Goal: Task Accomplishment & Management: Manage account settings

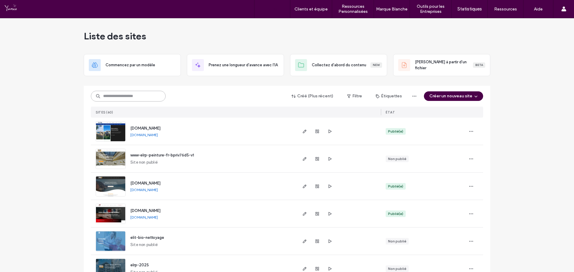
click at [149, 96] on input at bounding box center [128, 96] width 75 height 11
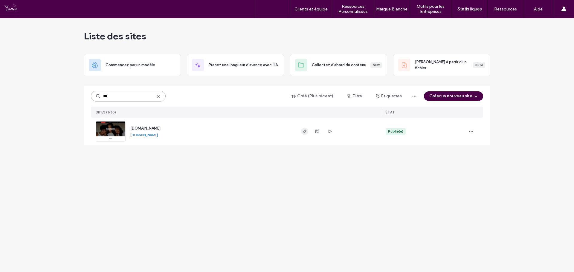
type input "***"
click at [305, 131] on use "button" at bounding box center [305, 132] width 4 height 4
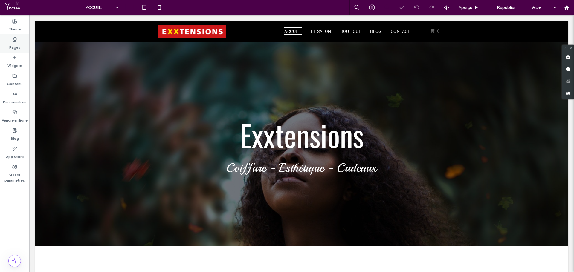
click at [13, 48] on label "Pages" at bounding box center [14, 46] width 11 height 8
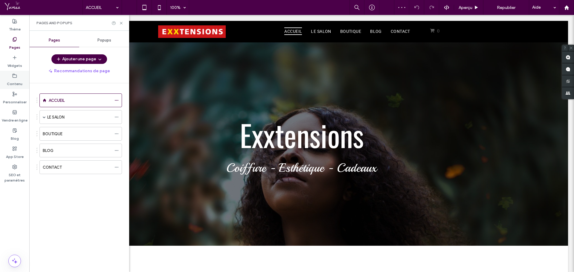
click at [17, 78] on label "Contenu" at bounding box center [15, 82] width 16 height 8
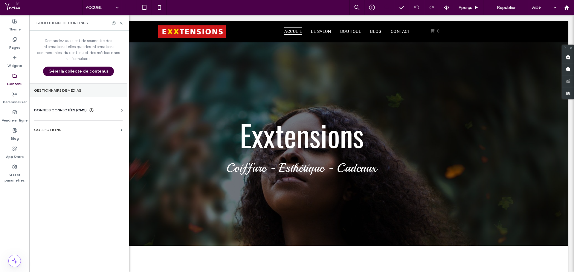
click at [55, 86] on section "Gestionnaire de médias" at bounding box center [78, 91] width 98 height 14
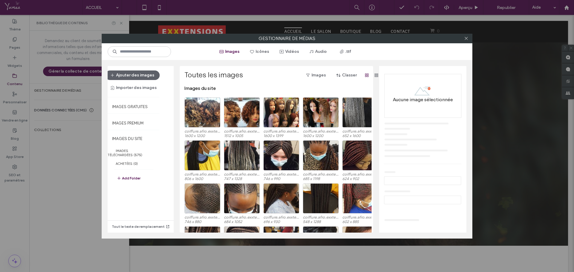
drag, startPoint x: 467, startPoint y: 37, endPoint x: 287, endPoint y: 69, distance: 183.6
click at [467, 38] on icon at bounding box center [466, 38] width 4 height 4
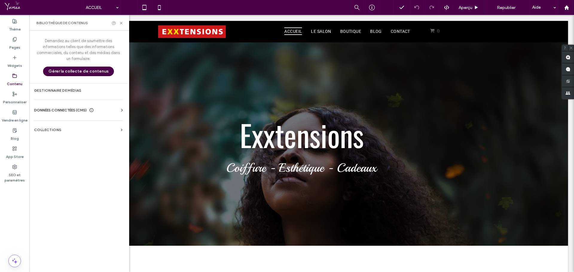
click at [68, 111] on span "DONNÉES CONNECTÉES (CMS)" at bounding box center [60, 110] width 53 height 6
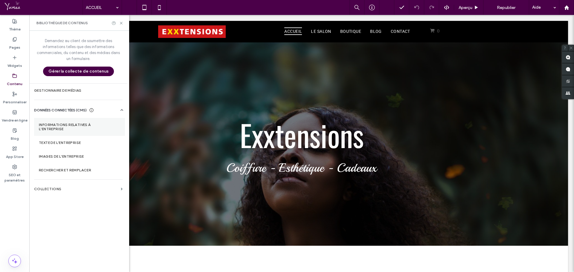
click at [65, 128] on label "Informations relatives à l'entreprise" at bounding box center [79, 127] width 81 height 8
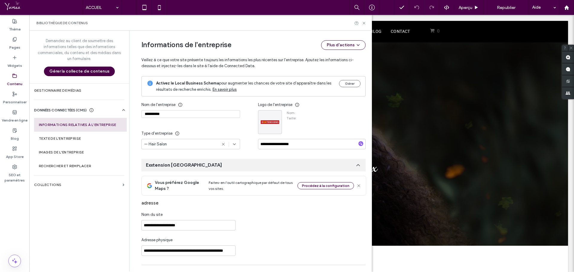
type input "**********"
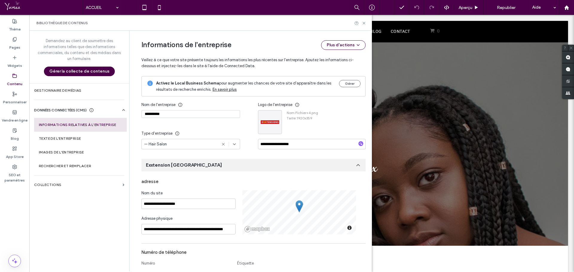
click at [355, 166] on icon at bounding box center [358, 165] width 6 height 6
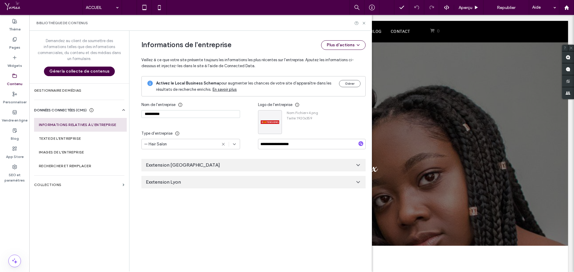
click at [357, 182] on use at bounding box center [358, 182] width 3 height 1
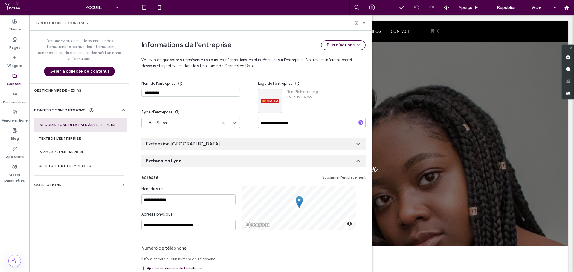
scroll to position [20, 0]
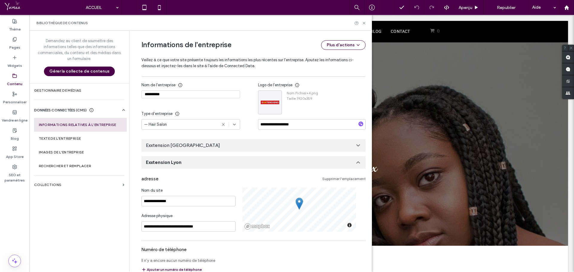
click at [346, 180] on link "Supprimer l'emplacement" at bounding box center [343, 179] width 43 height 5
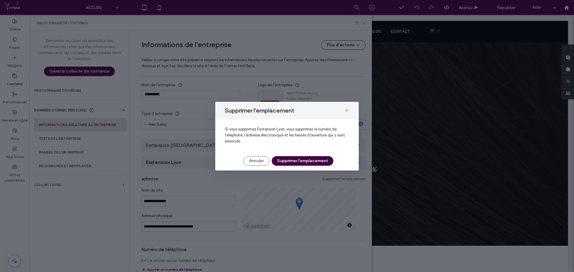
click at [311, 160] on button "Supprimer l'emplacement" at bounding box center [303, 161] width 62 height 10
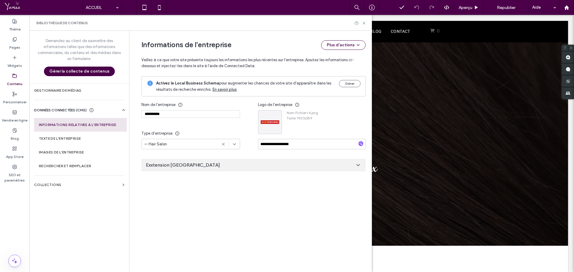
click at [222, 166] on div "Exxtension St Etienne" at bounding box center [253, 165] width 224 height 13
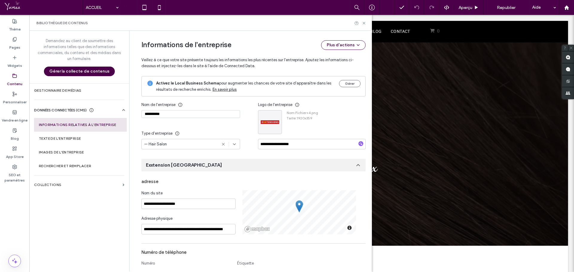
click at [245, 154] on div "**********" at bounding box center [248, 259] width 233 height 457
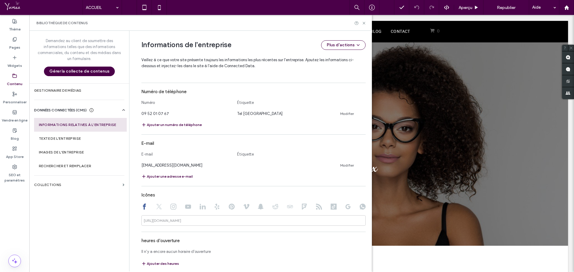
scroll to position [216, 0]
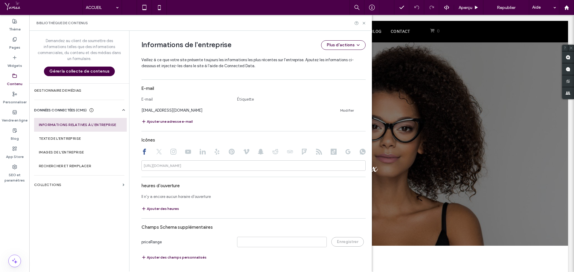
click at [132, 182] on div "**********" at bounding box center [248, 43] width 233 height 457
click at [72, 139] on section "Texte de l’entreprise" at bounding box center [80, 139] width 93 height 14
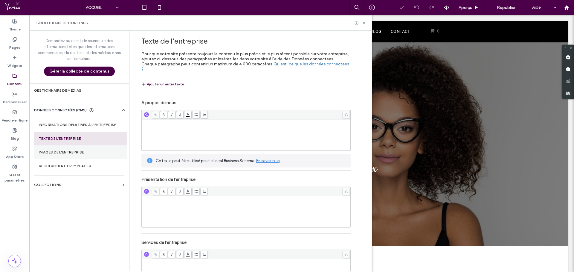
click at [70, 152] on section "Images de l’entreprise" at bounding box center [80, 153] width 93 height 14
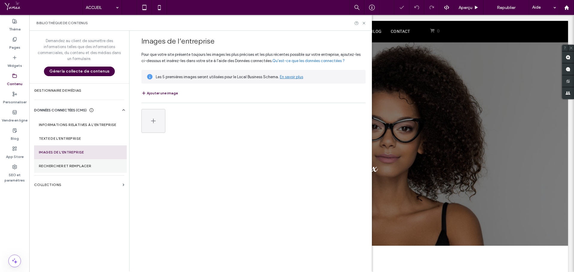
click at [67, 168] on label "Rechercher et remplacer" at bounding box center [80, 166] width 83 height 4
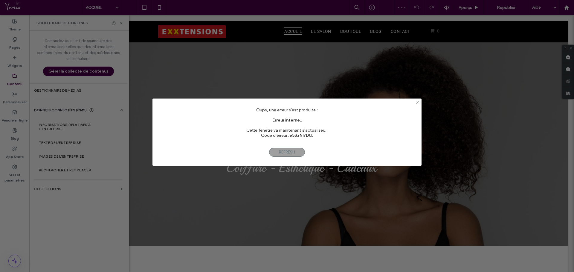
click at [417, 103] on icon at bounding box center [417, 102] width 4 height 4
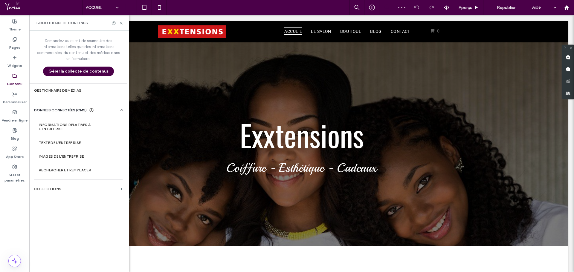
scroll to position [0, 0]
click at [417, 102] on div at bounding box center [301, 144] width 533 height 204
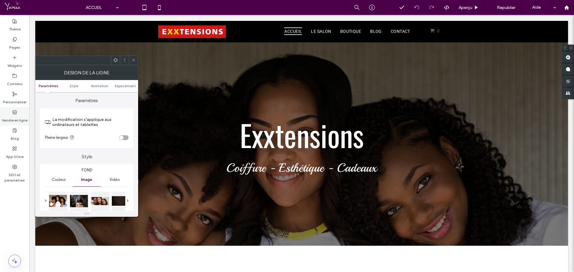
click at [14, 123] on label "Vendre en ligne" at bounding box center [15, 119] width 26 height 8
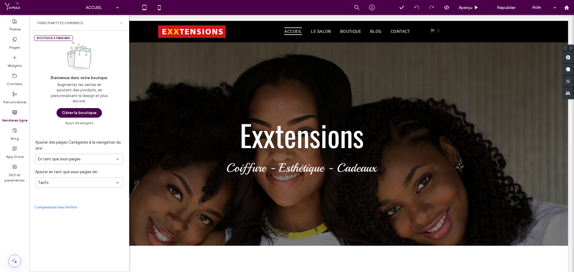
click at [123, 22] on icon at bounding box center [121, 23] width 4 height 4
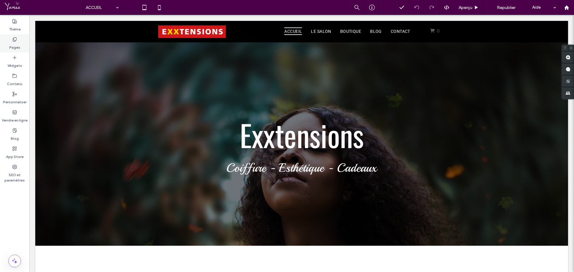
click at [10, 40] on div "Pages" at bounding box center [14, 43] width 29 height 18
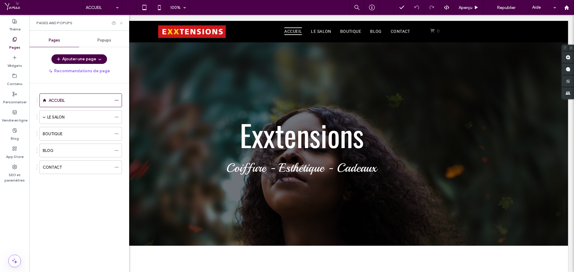
click at [121, 22] on icon at bounding box center [121, 23] width 4 height 4
